Goal: Task Accomplishment & Management: Manage account settings

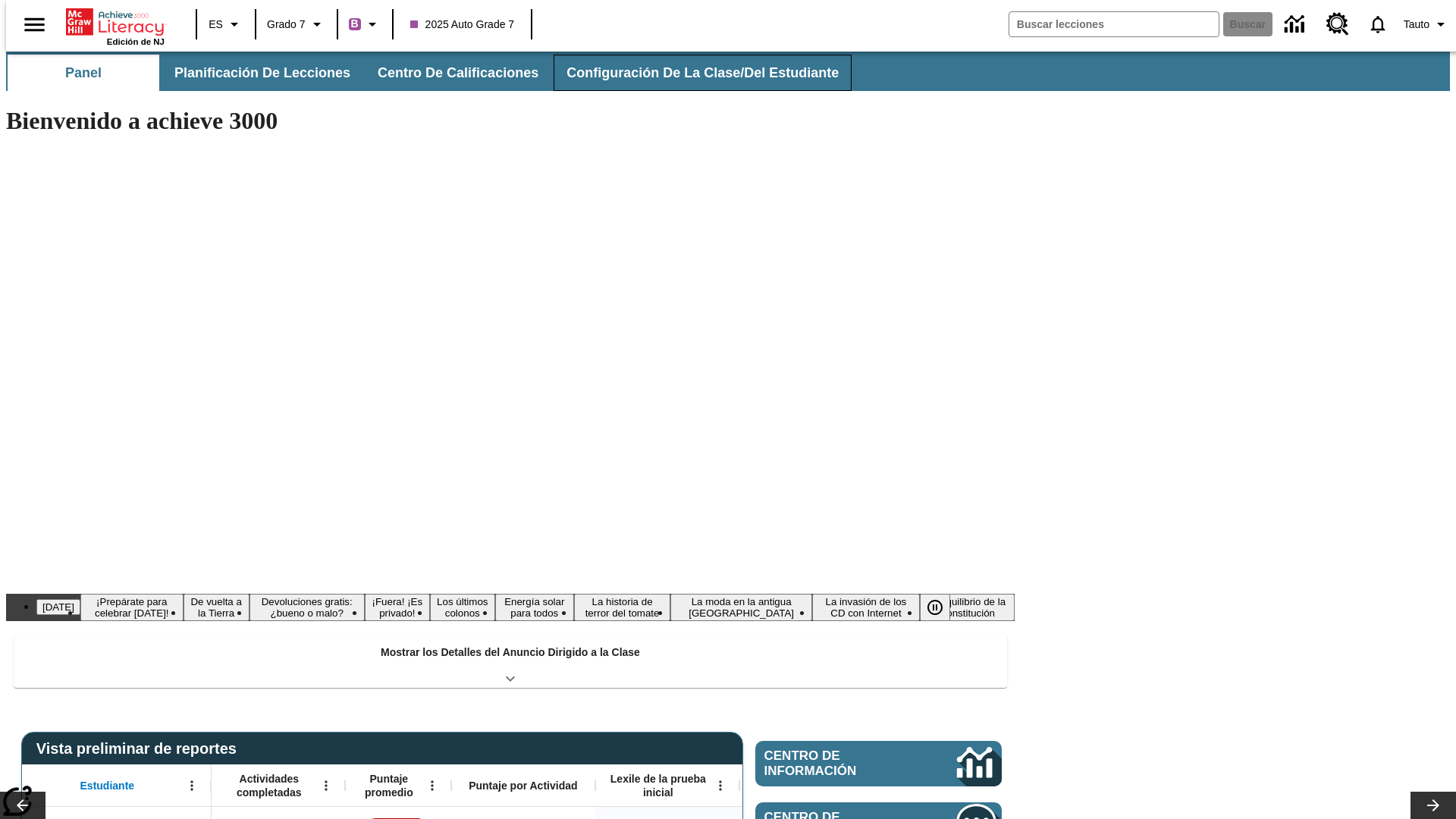
click at [686, 73] on button "Configuración de la clase/del estudiante" at bounding box center [703, 73] width 298 height 37
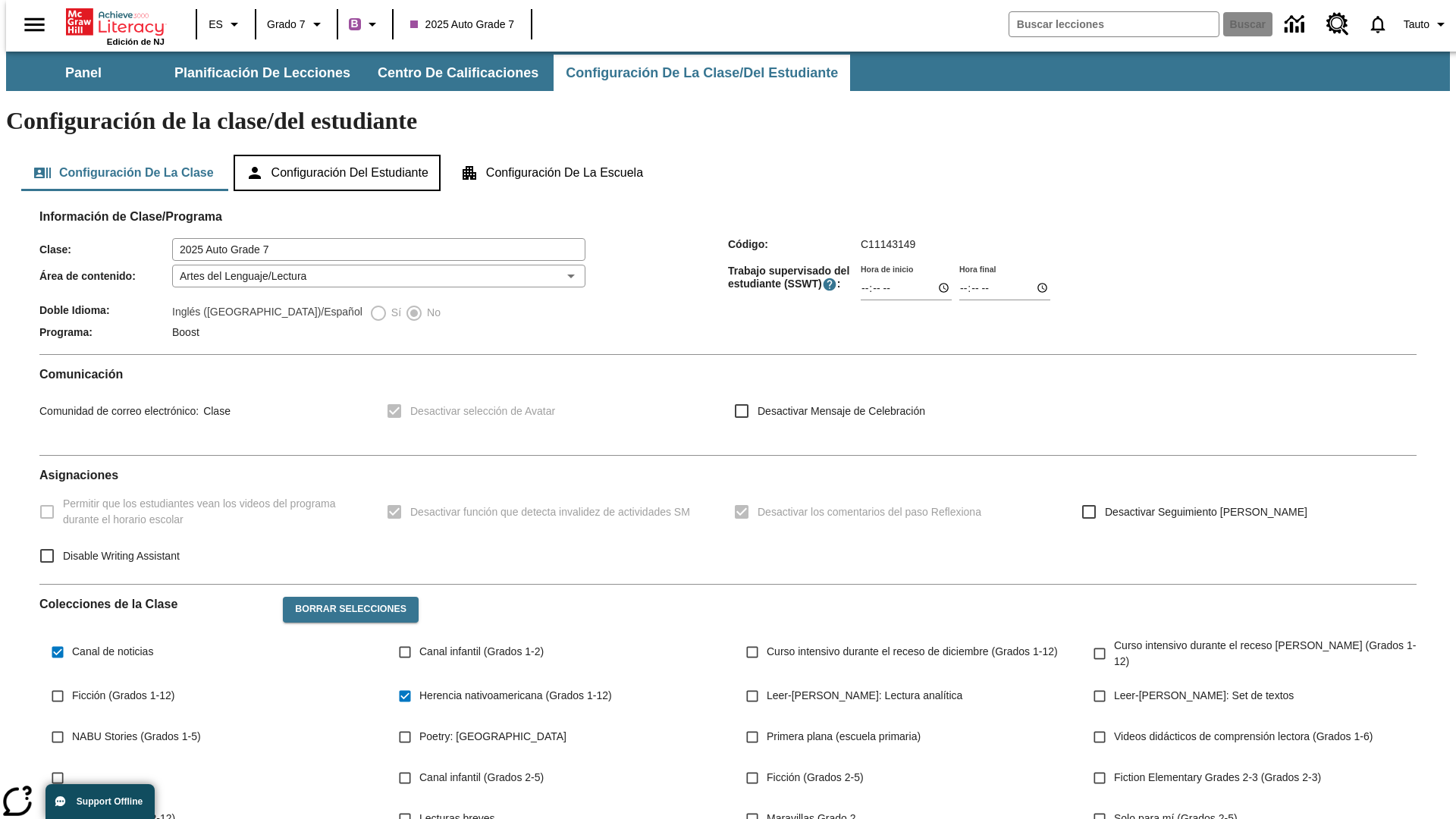
click at [338, 155] on button "Configuración del estudiante" at bounding box center [336, 173] width 207 height 37
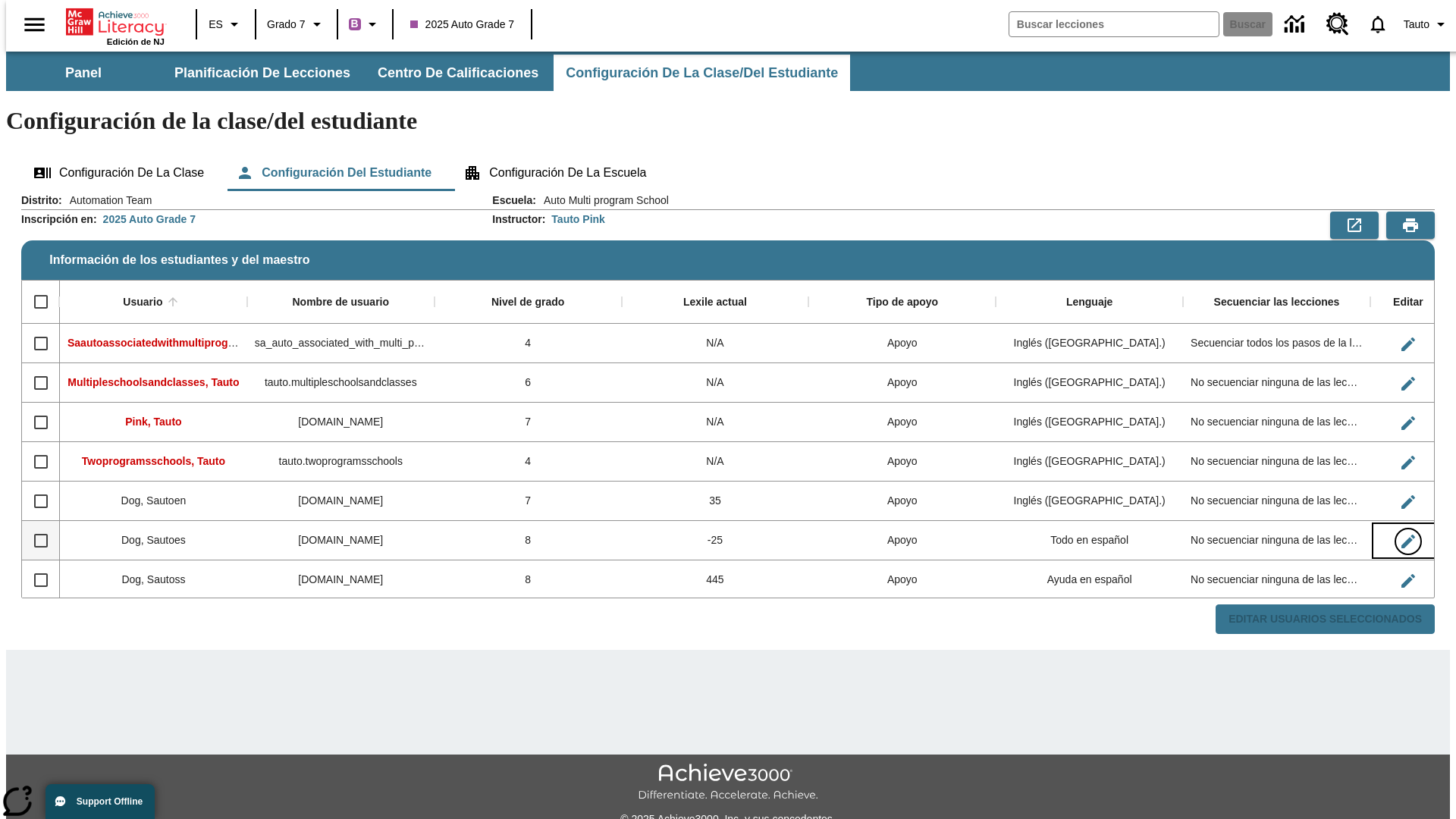
click at [1401, 535] on icon "Editar Usuario" at bounding box center [1408, 541] width 13 height 13
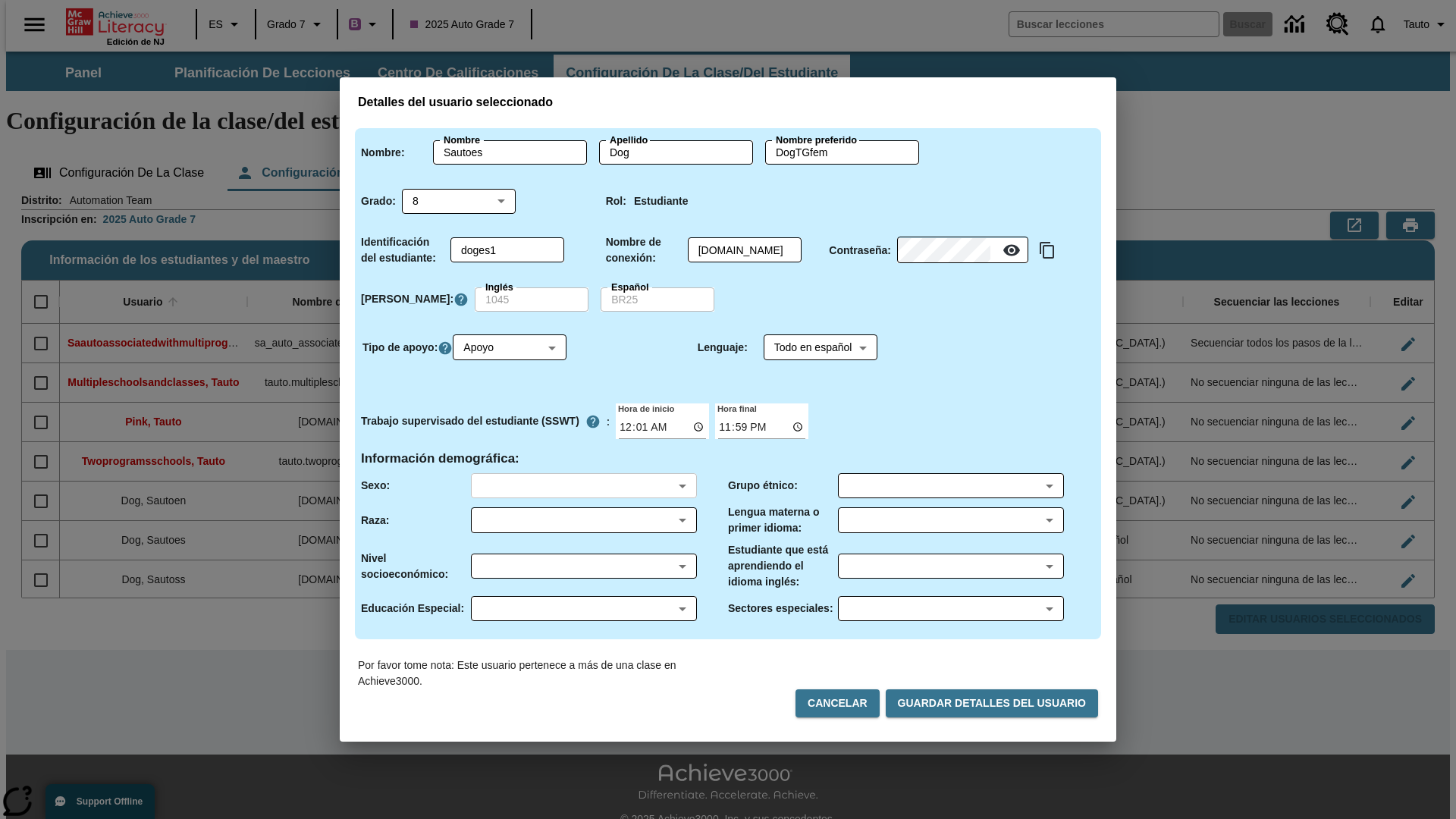
click at [583, 486] on body "Saltar al contenido principal Edición de NJ ES Grado 7 B 2025 Auto Grade 7 Busc…" at bounding box center [728, 452] width 1444 height 801
click at [583, 520] on body "Saltar al contenido principal Edición de NJ ES Grado 7 B 2025 Auto Grade 7 Busc…" at bounding box center [728, 452] width 1444 height 801
click at [583, 566] on body "Saltar al contenido principal Edición de NJ ES Grado 7 B 2025 Auto Grade 7 Busc…" at bounding box center [728, 452] width 1444 height 801
click at [583, 608] on body "Saltar al contenido principal Edición de NJ ES Grado 7 B 2025 Auto Grade 7 Busc…" at bounding box center [728, 452] width 1444 height 801
click at [950, 486] on body "Saltar al contenido principal Edición de NJ ES Grado 7 B 2025 Auto Grade 7 Busc…" at bounding box center [728, 452] width 1444 height 801
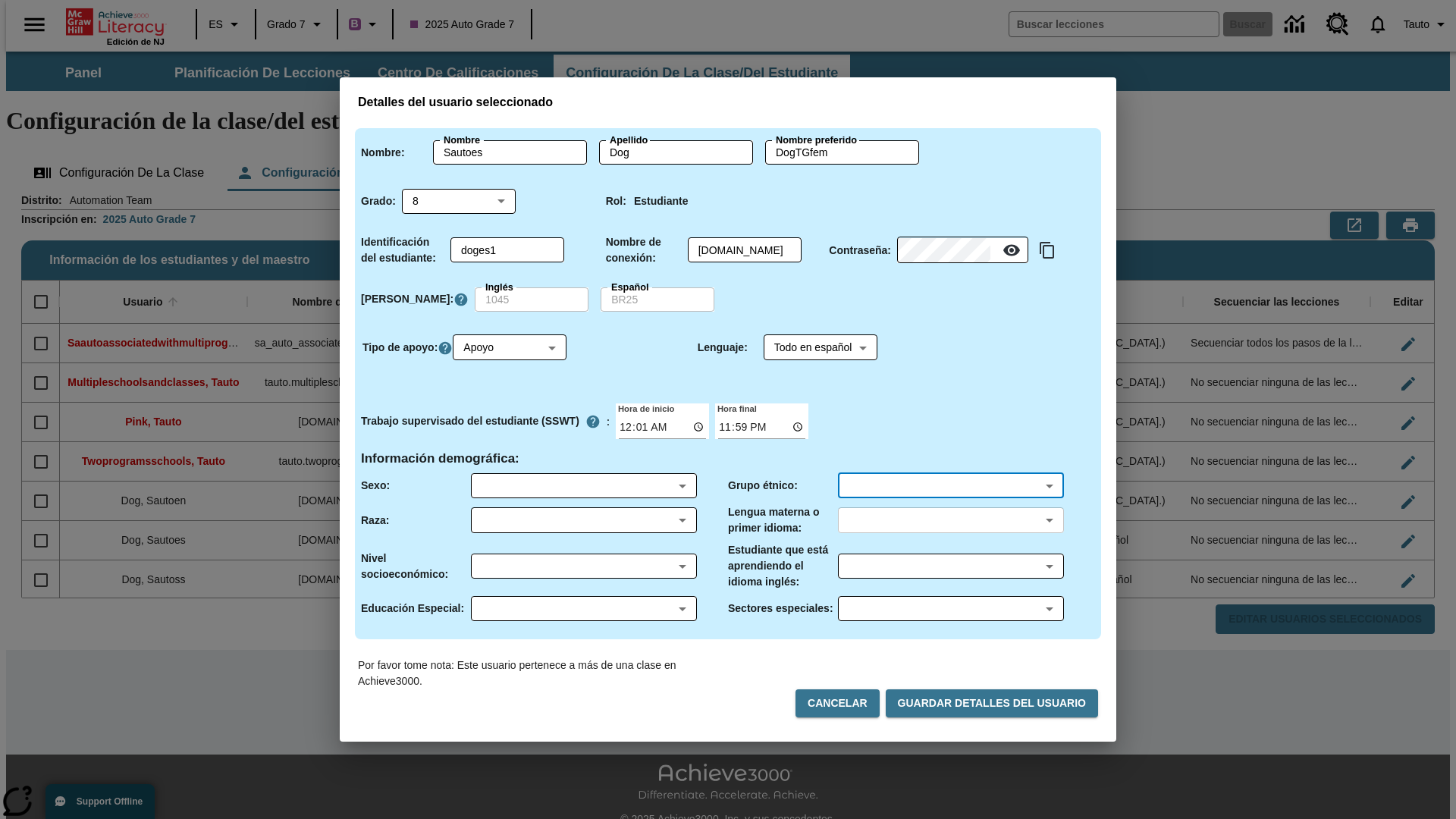
click at [950, 520] on body "Saltar al contenido principal Edición de NJ ES Grado 7 B 2025 Auto Grade 7 Busc…" at bounding box center [728, 452] width 1444 height 801
click at [950, 566] on body "Saltar al contenido principal Edición de NJ ES Grado 7 B 2025 Auto Grade 7 Busc…" at bounding box center [728, 452] width 1444 height 801
click at [950, 608] on body "Saltar al contenido principal Edición de NJ ES Grado 7 B 2025 Auto Grade 7 Busc…" at bounding box center [728, 452] width 1444 height 801
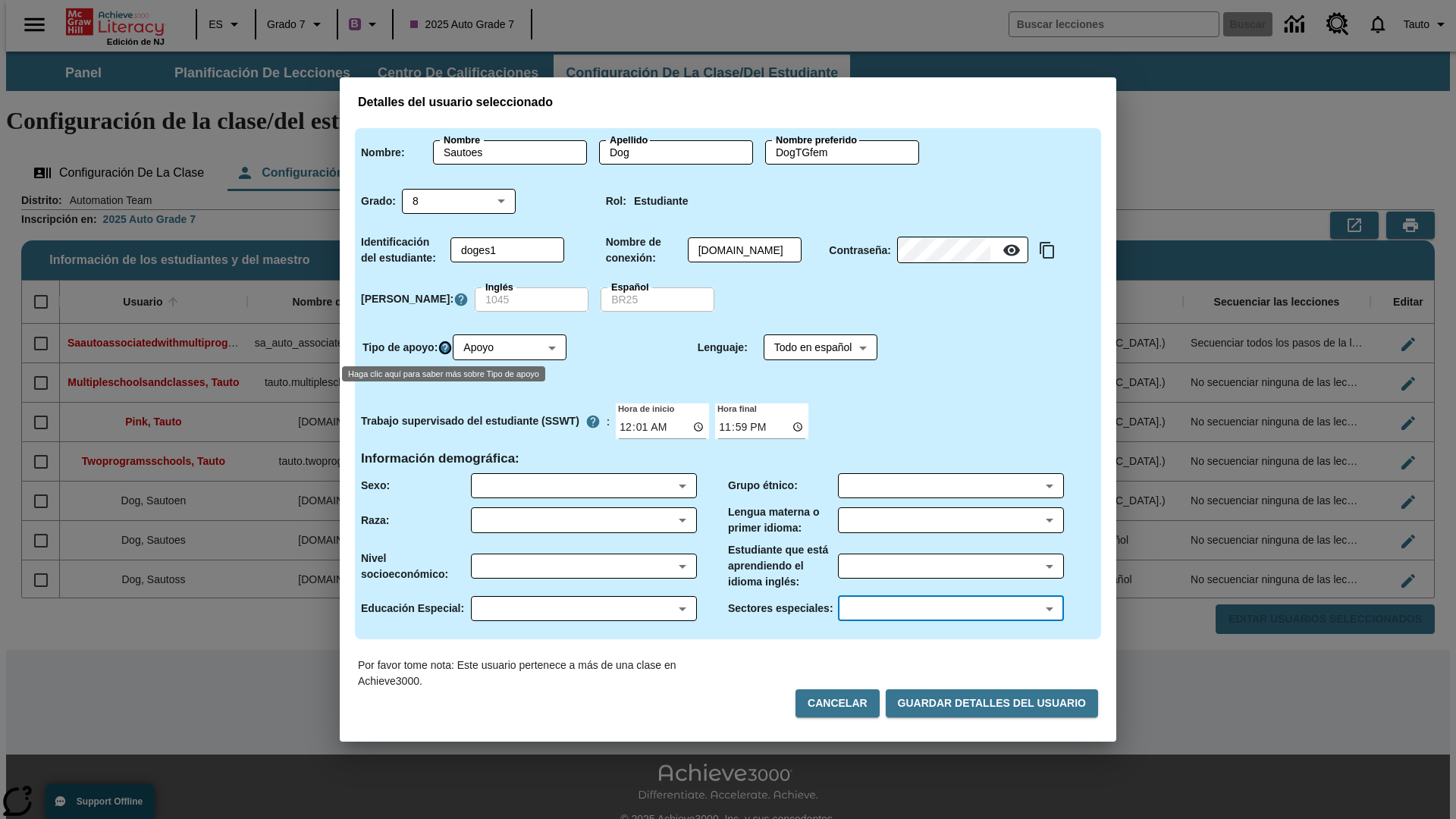
click at [447, 347] on icon "Haga clic aquí para saber más sobre Tipo de apoyo" at bounding box center [445, 347] width 15 height 15
